Goal: Find specific page/section: Find specific page/section

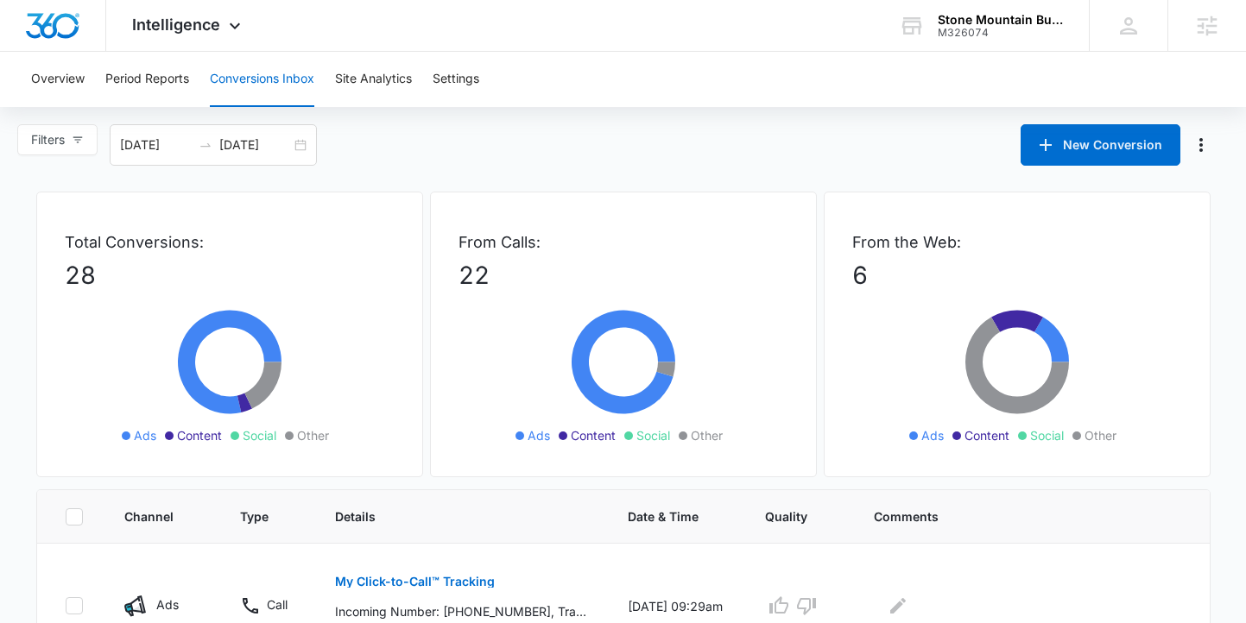
scroll to position [152, 0]
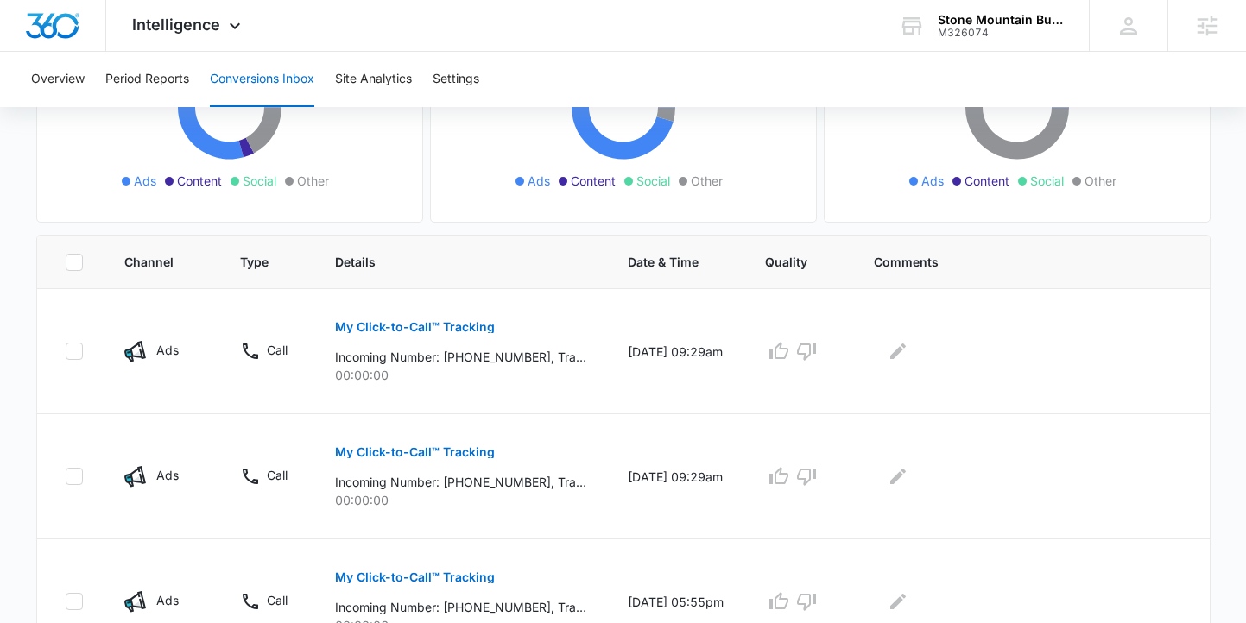
scroll to position [256, 0]
